Goal: Information Seeking & Learning: Find specific page/section

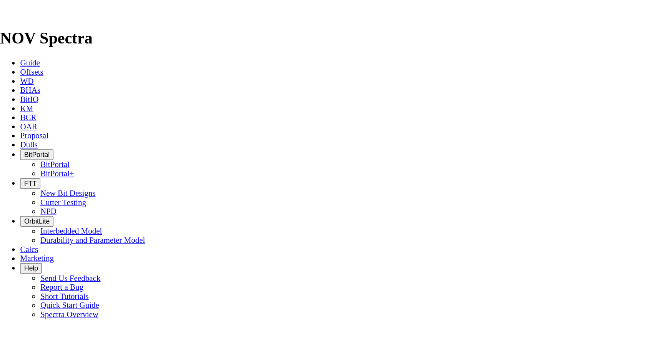
scroll to position [1356, 0]
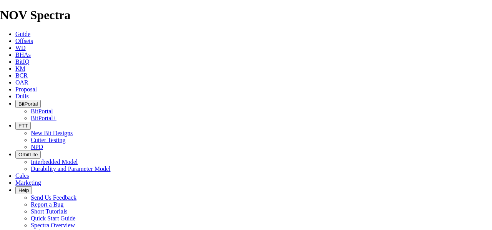
click at [15, 65] on icon at bounding box center [15, 68] width 0 height 7
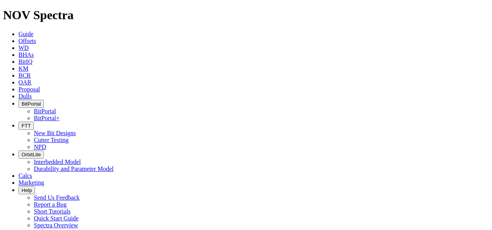
type input "s"
type input "spartan"
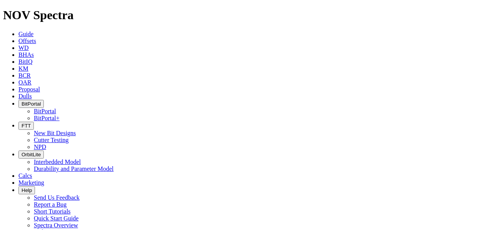
click at [41, 101] on span "BitPortal" at bounding box center [31, 104] width 19 height 6
click at [60, 115] on link "BitPortal+" at bounding box center [47, 118] width 26 height 7
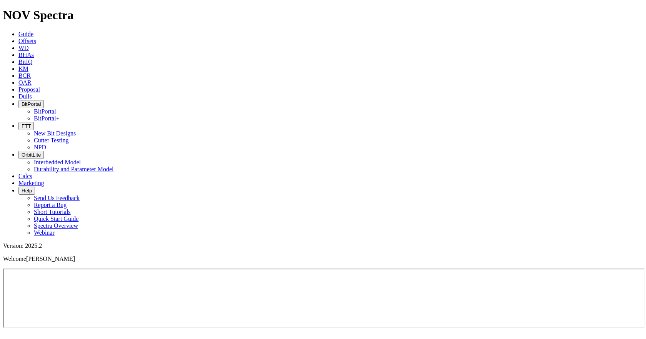
click at [36, 38] on span "Offsets" at bounding box center [27, 41] width 18 height 7
